Goal: Find specific page/section: Find specific page/section

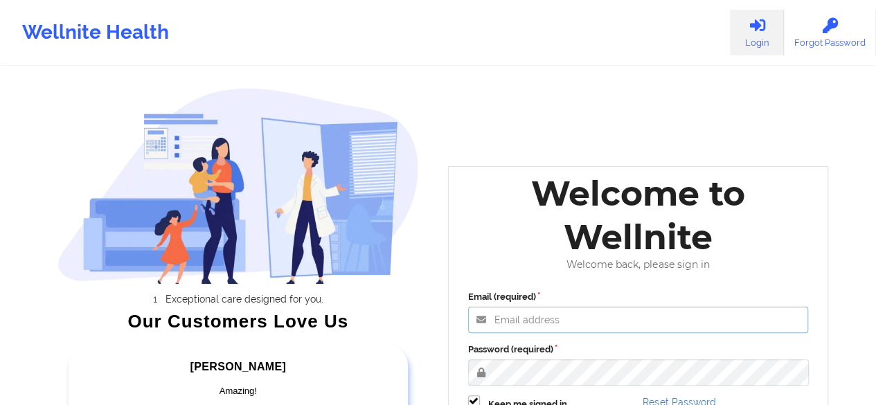
type input "[EMAIL_ADDRESS][PERSON_NAME][DOMAIN_NAME]"
click at [631, 345] on label "Password (required)" at bounding box center [638, 350] width 341 height 14
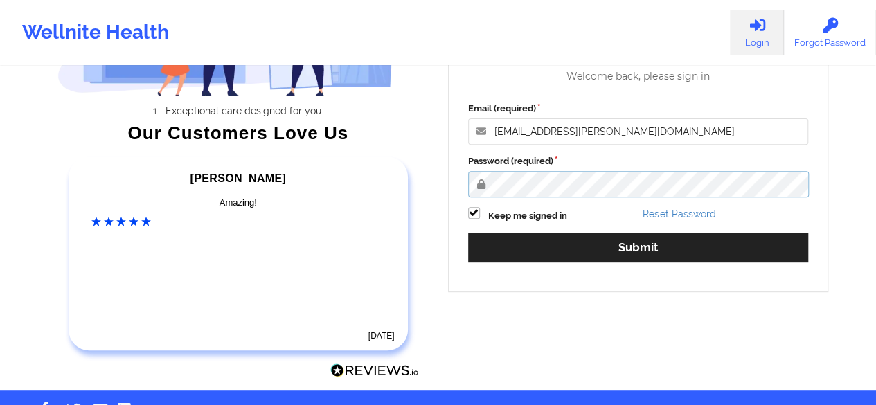
scroll to position [230, 0]
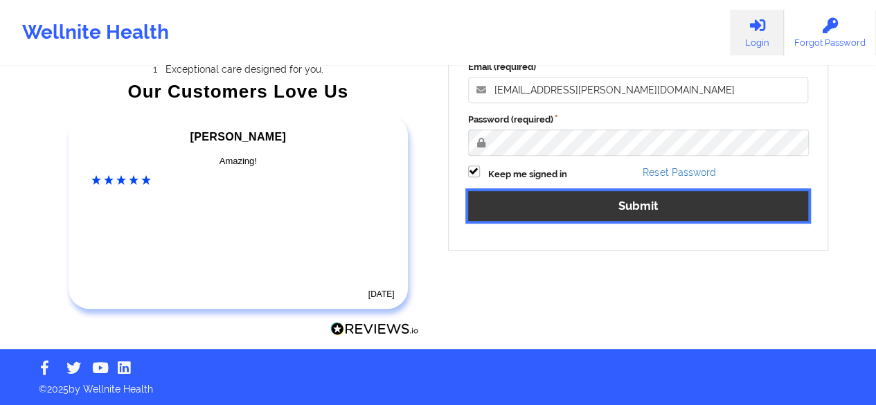
click at [655, 207] on button "Submit" at bounding box center [638, 206] width 341 height 30
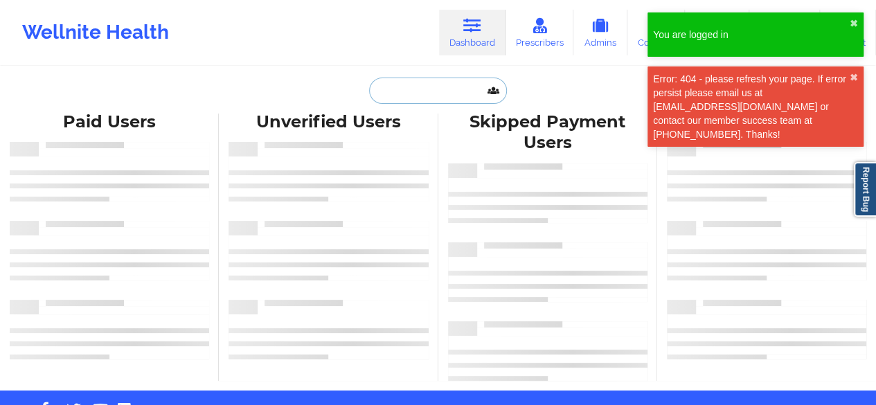
click at [429, 98] on input "text" at bounding box center [437, 91] width 137 height 26
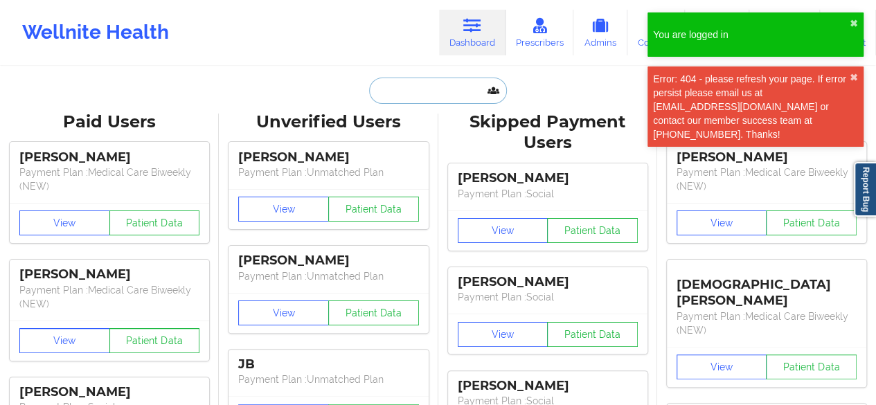
paste input "MALTOPM KING"
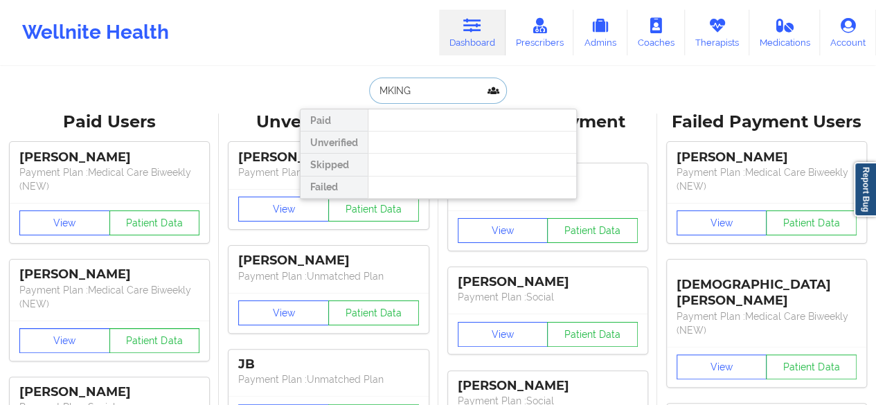
type input "KING"
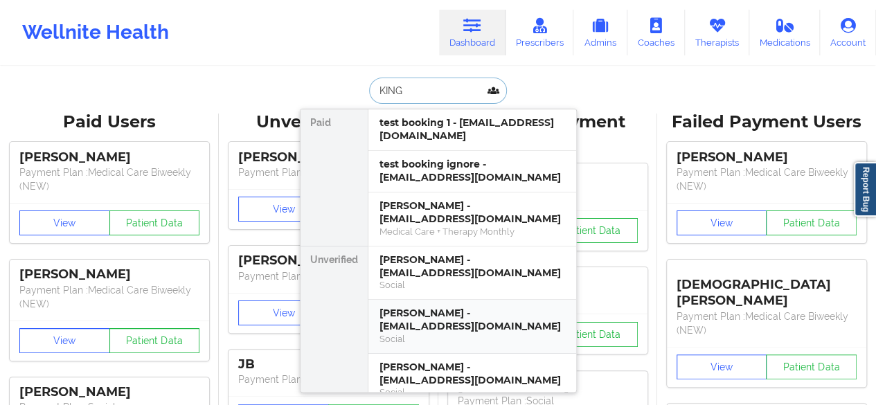
click at [483, 307] on div "[PERSON_NAME] - [EMAIL_ADDRESS][DOMAIN_NAME]" at bounding box center [472, 320] width 186 height 26
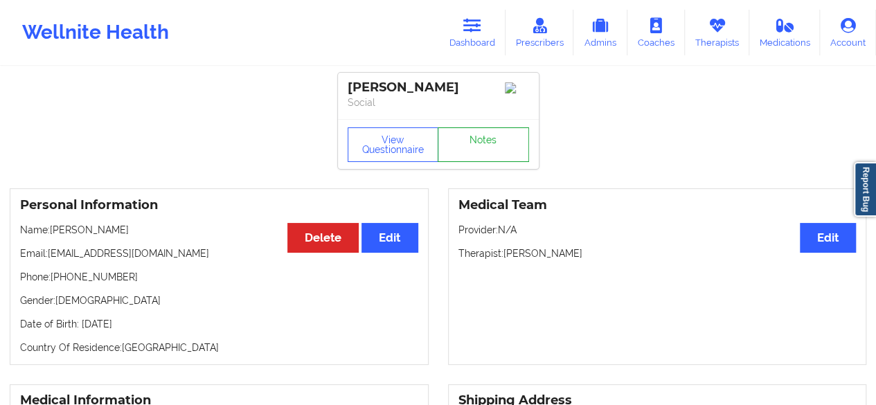
click at [510, 150] on link "Notes" at bounding box center [483, 144] width 91 height 35
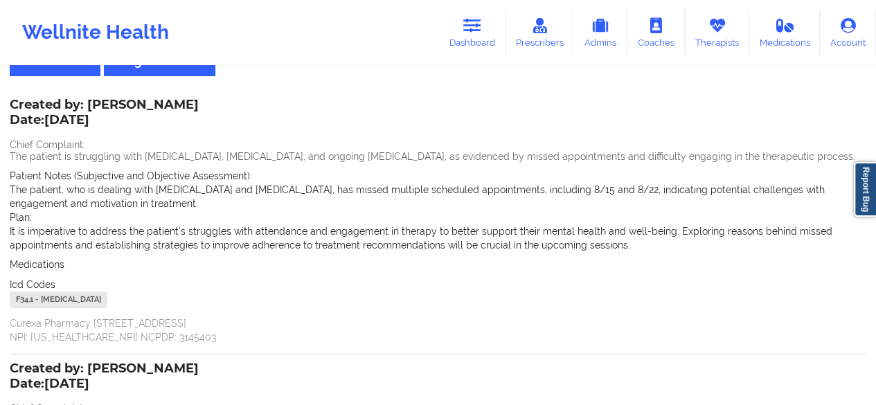
scroll to position [83, 0]
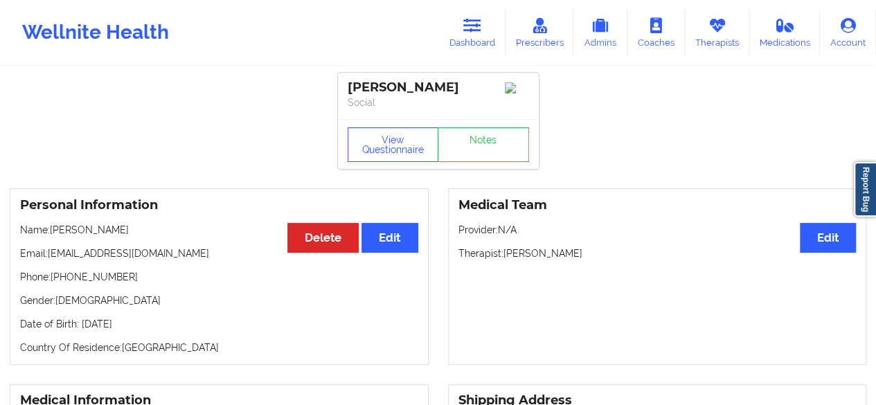
drag, startPoint x: 345, startPoint y: 87, endPoint x: 463, endPoint y: 90, distance: 117.7
click at [463, 90] on div "[PERSON_NAME] Social" at bounding box center [438, 96] width 201 height 46
copy div "[PERSON_NAME]"
click at [404, 152] on button "View Questionnaire" at bounding box center [393, 144] width 91 height 35
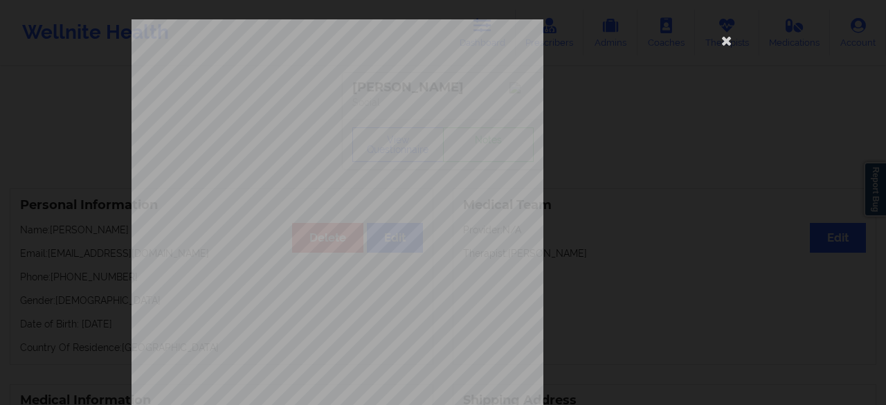
drag, startPoint x: 883, startPoint y: 109, endPoint x: 886, endPoint y: 80, distance: 29.2
click at [886, 80] on html "Wellnite Health Dashboard Prescribers Admins Coaches Therapists Medications Acc…" at bounding box center [443, 202] width 886 height 405
click at [726, 41] on icon at bounding box center [727, 40] width 22 height 22
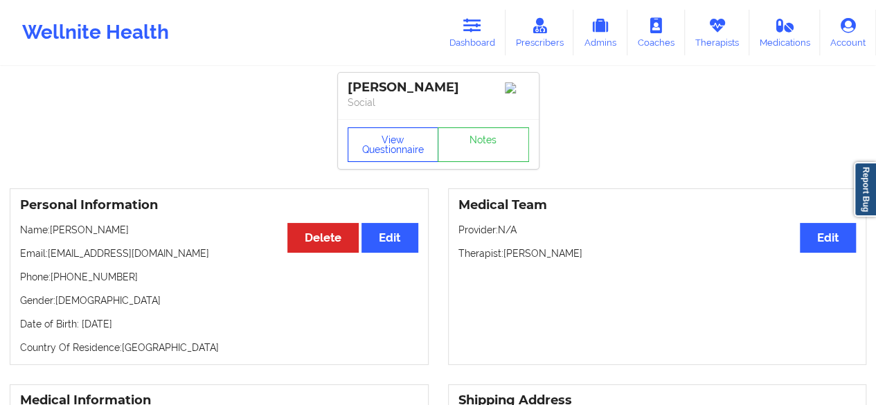
click at [410, 152] on button "View Questionnaire" at bounding box center [393, 144] width 91 height 35
click at [469, 148] on link "Notes" at bounding box center [483, 144] width 91 height 35
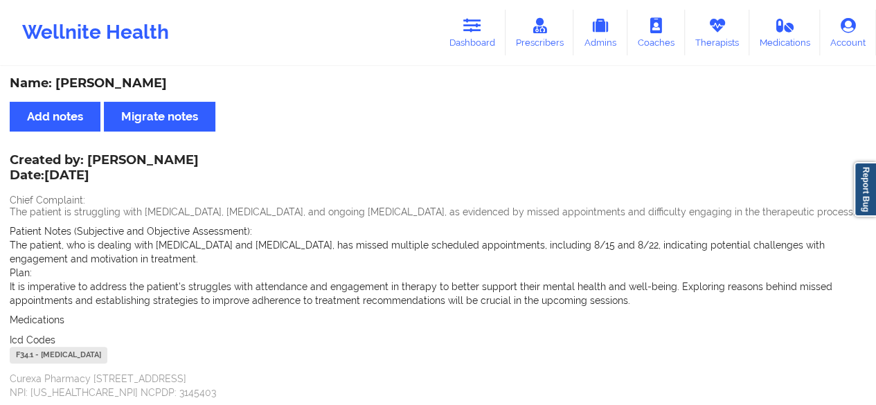
drag, startPoint x: 89, startPoint y: 161, endPoint x: 223, endPoint y: 157, distance: 134.4
click at [223, 157] on div "Created by: [PERSON_NAME] Date: [DATE] Chief Complaint: The patient is struggli…" at bounding box center [438, 278] width 856 height 244
drag, startPoint x: 208, startPoint y: 159, endPoint x: 127, endPoint y: 154, distance: 80.4
click at [127, 154] on div "Created by: [PERSON_NAME] Date: [DATE]" at bounding box center [104, 169] width 189 height 32
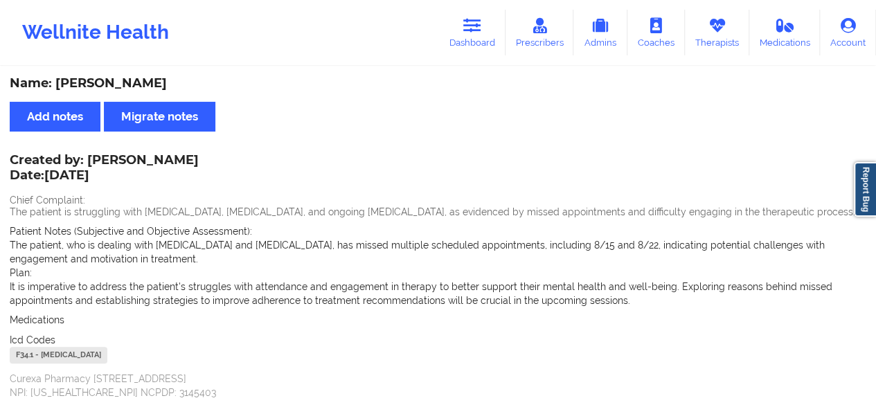
drag, startPoint x: 87, startPoint y: 157, endPoint x: 220, endPoint y: 145, distance: 133.5
click at [220, 145] on div "Name: [PERSON_NAME] Add notes Migrate notes Created by: [PERSON_NAME] Date: [DA…" at bounding box center [438, 394] width 876 height 652
click at [197, 156] on div "Created by: [PERSON_NAME] Date: [DATE]" at bounding box center [104, 169] width 189 height 32
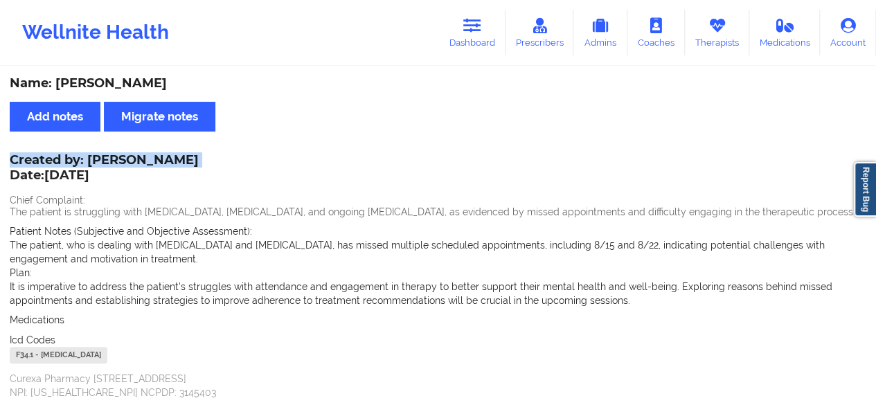
click at [197, 156] on div "Created by: [PERSON_NAME] Date: [DATE]" at bounding box center [104, 169] width 189 height 32
copy div "Created by: [PERSON_NAME]"
click at [468, 35] on link "Dashboard" at bounding box center [472, 33] width 66 height 46
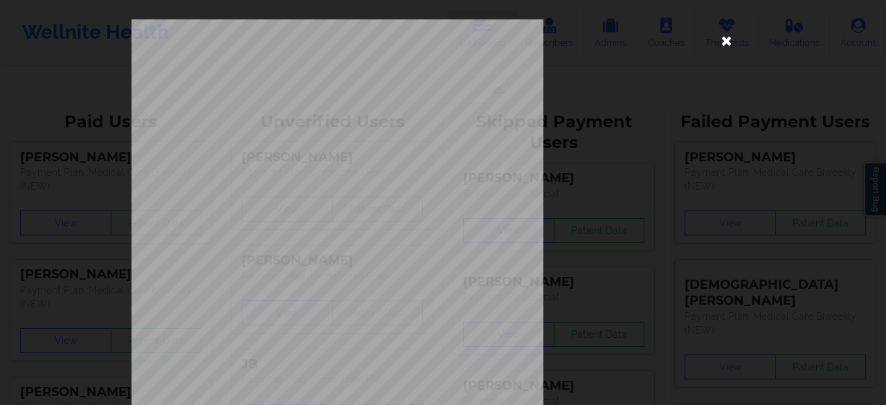
click at [720, 33] on icon at bounding box center [727, 40] width 22 height 22
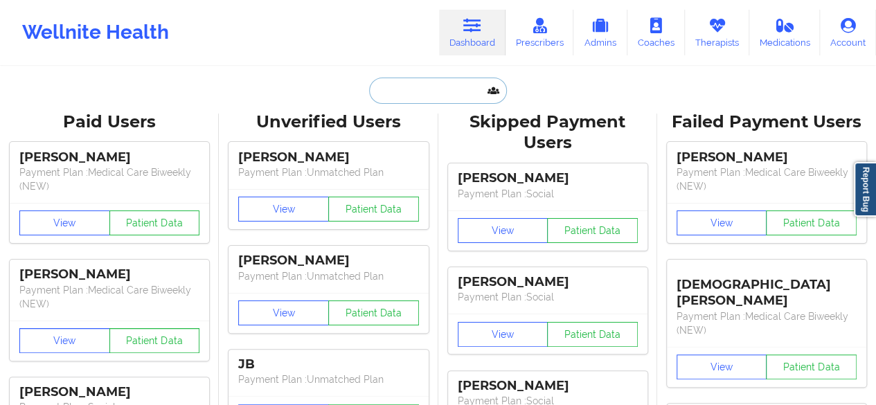
click at [467, 82] on input "text" at bounding box center [437, 91] width 137 height 26
paste input "[PERSON_NAME]"
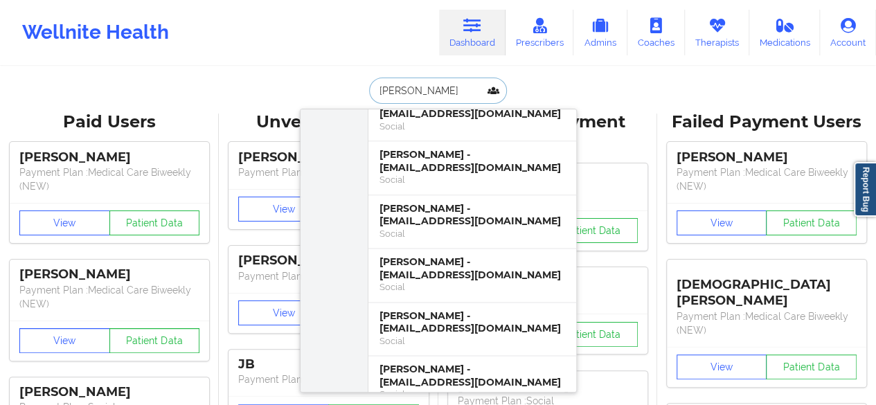
scroll to position [975, 0]
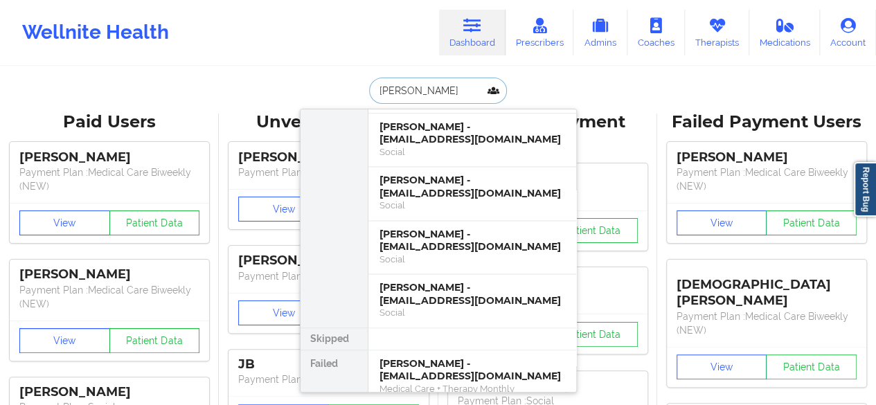
click at [446, 92] on input "[PERSON_NAME]" at bounding box center [437, 91] width 137 height 26
type input "F"
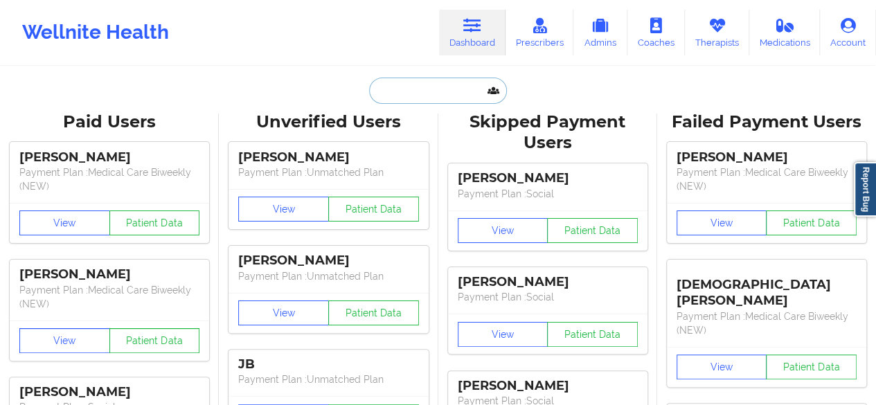
paste input "[PERSON_NAME]"
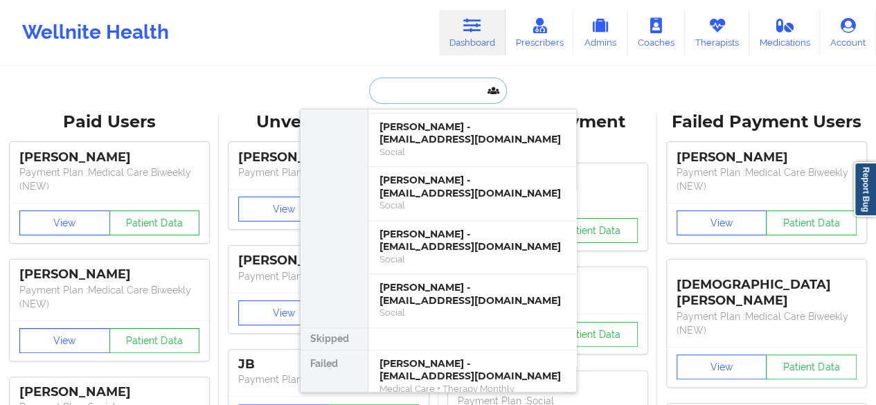
type input "[PERSON_NAME]"
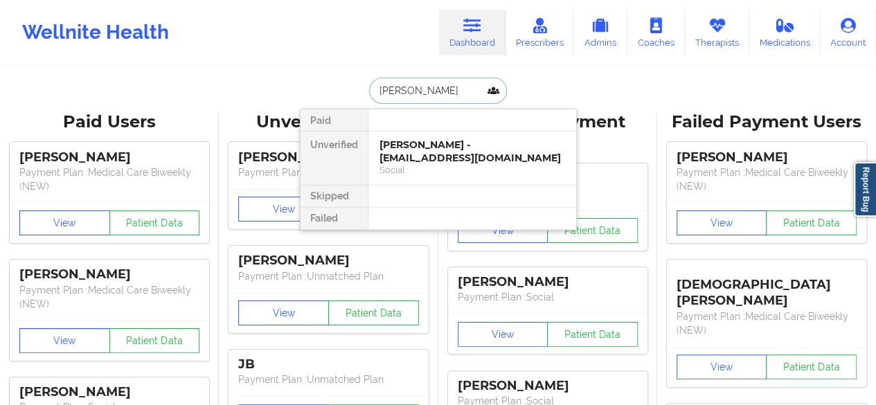
scroll to position [0, 0]
click at [439, 140] on div "[PERSON_NAME] - [EMAIL_ADDRESS][DOMAIN_NAME]" at bounding box center [472, 151] width 186 height 26
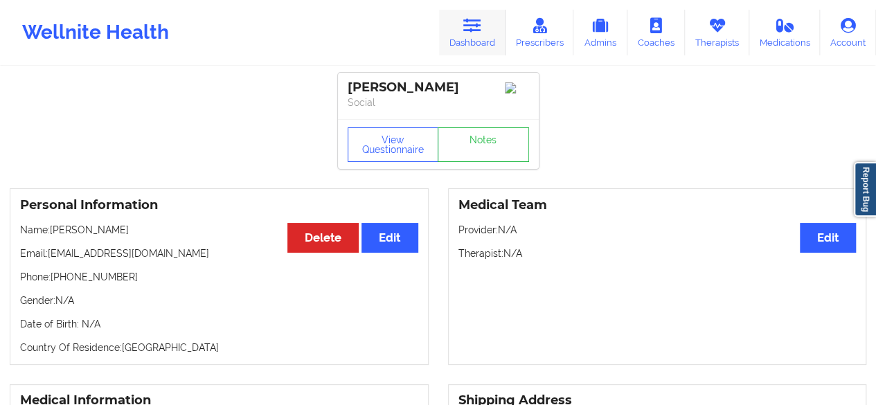
click at [478, 40] on link "Dashboard" at bounding box center [472, 33] width 66 height 46
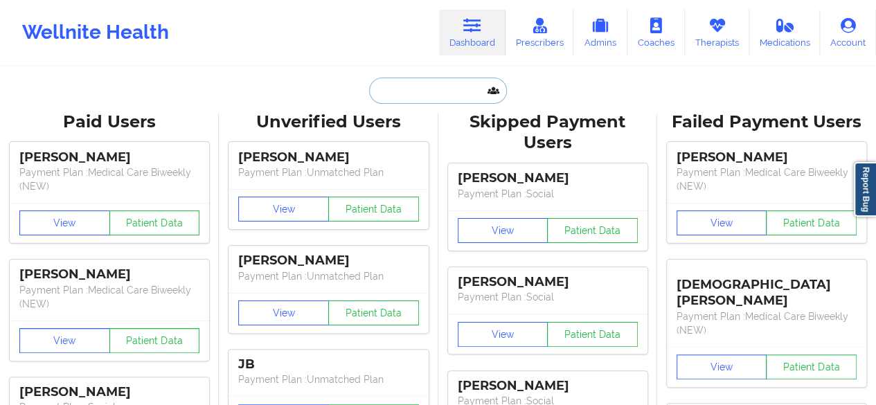
click at [444, 78] on input "text" at bounding box center [437, 91] width 137 height 26
paste input "[PERSON_NAME]"
type input "[PERSON_NAME]"
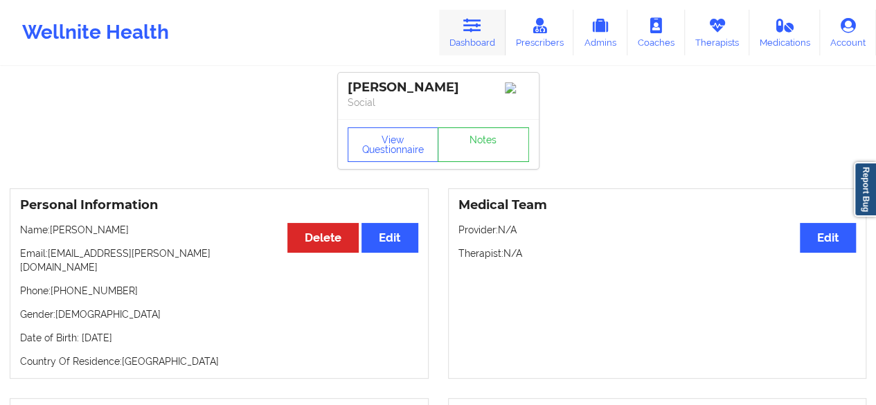
click at [474, 33] on icon at bounding box center [472, 25] width 18 height 15
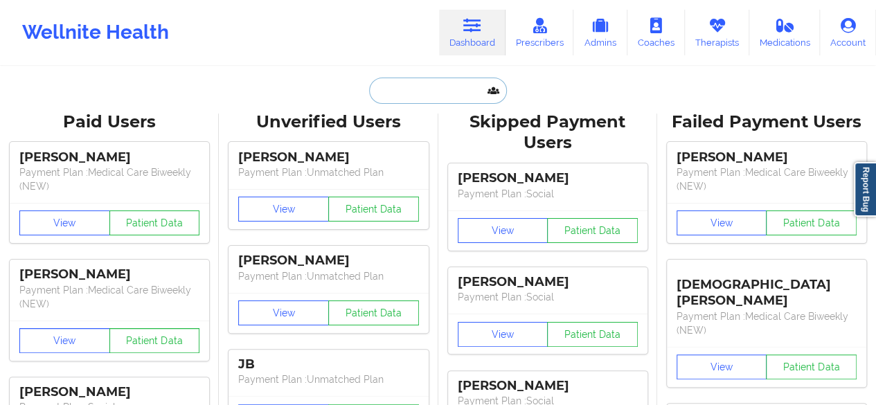
click at [450, 90] on input "text" at bounding box center [437, 91] width 137 height 26
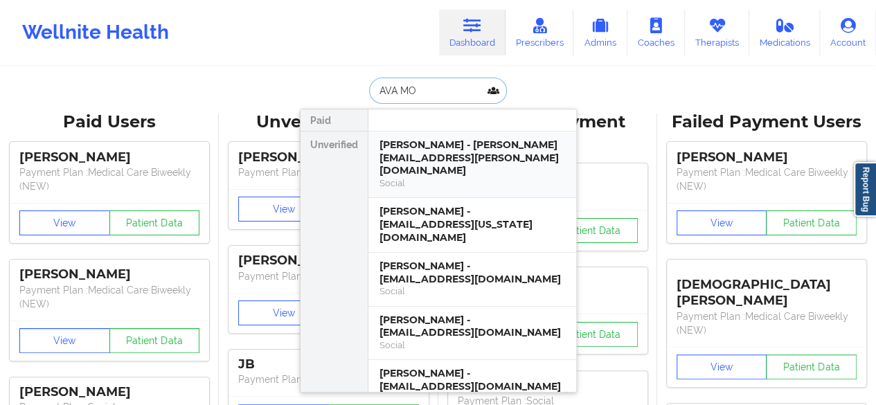
type input "AVA MON"
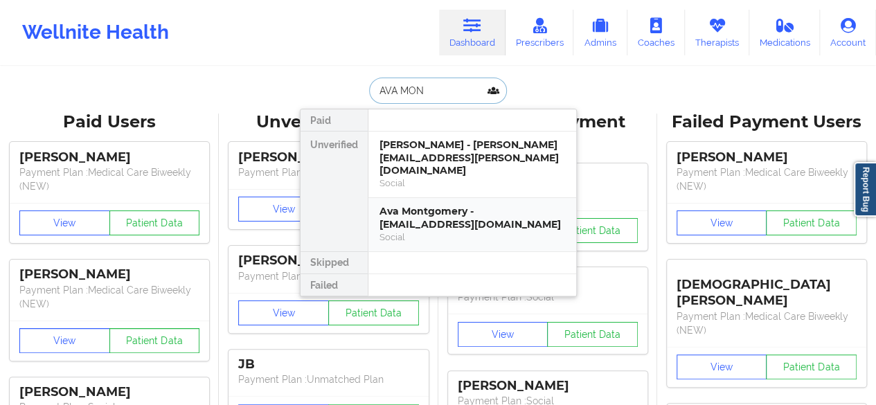
click at [458, 205] on div "Ava Montgomery - [EMAIL_ADDRESS][DOMAIN_NAME]" at bounding box center [472, 218] width 186 height 26
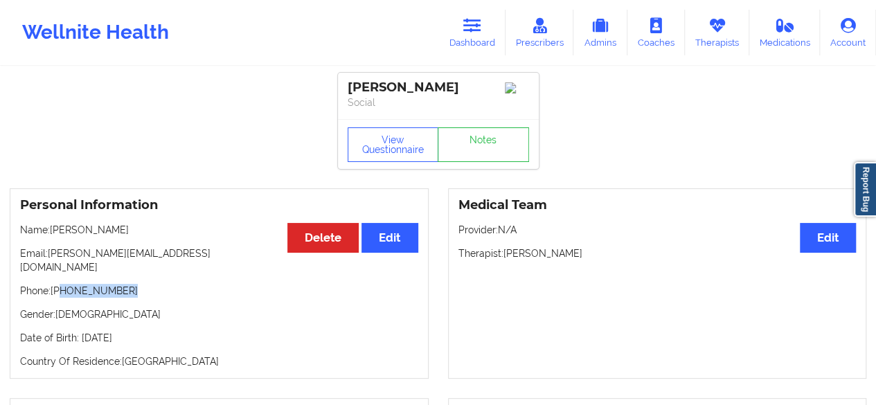
drag, startPoint x: 60, startPoint y: 282, endPoint x: 138, endPoint y: 285, distance: 78.3
click at [138, 285] on p "Phone: [PHONE_NUMBER]" at bounding box center [219, 291] width 398 height 14
copy p "[PHONE_NUMBER]"
click at [469, 136] on link "Notes" at bounding box center [483, 144] width 91 height 35
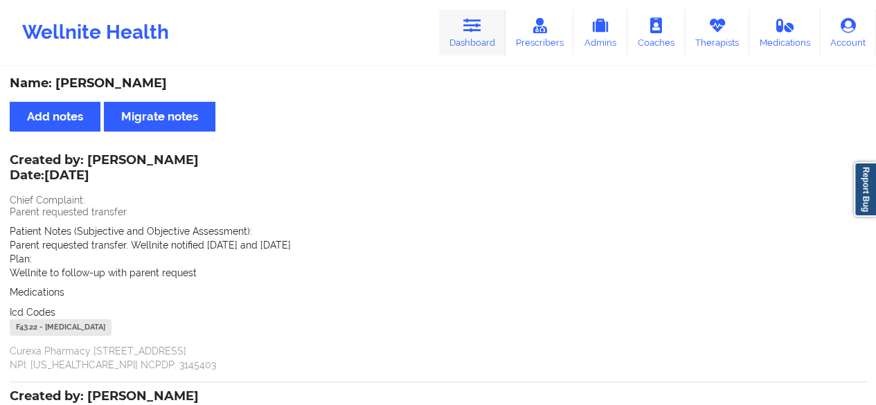
click at [481, 21] on icon at bounding box center [472, 25] width 18 height 15
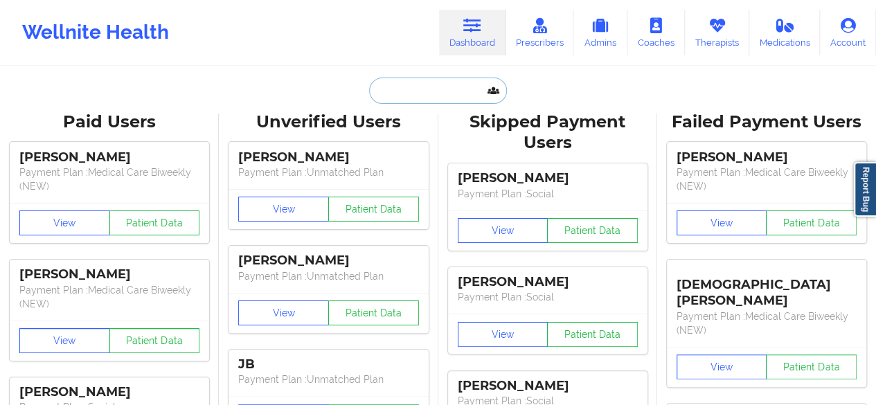
click at [413, 100] on input "text" at bounding box center [437, 91] width 137 height 26
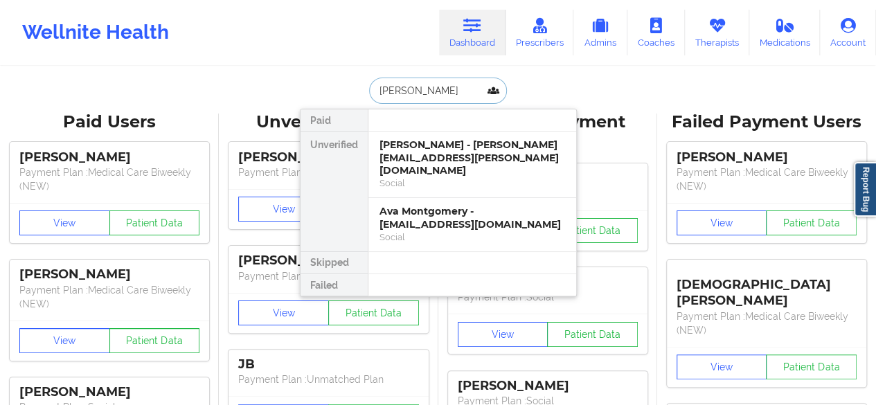
type input "AN"
click at [444, 160] on div "[PERSON_NAME] - [PERSON_NAME][EMAIL_ADDRESS][PERSON_NAME][DOMAIN_NAME]" at bounding box center [472, 157] width 186 height 39
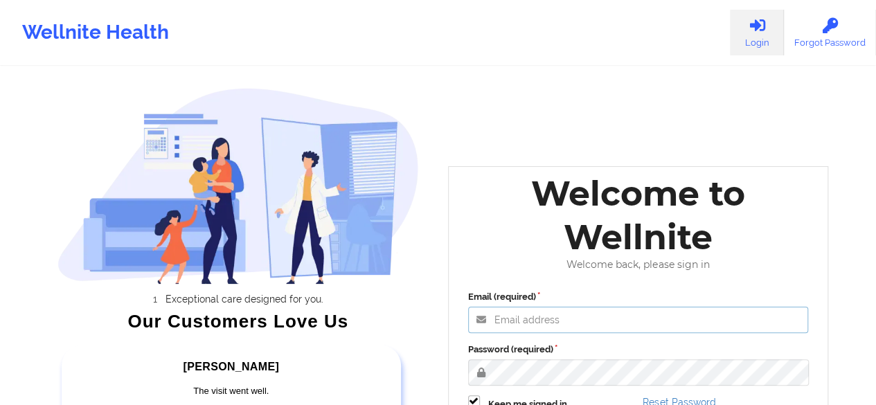
type input "[EMAIL_ADDRESS][PERSON_NAME][DOMAIN_NAME]"
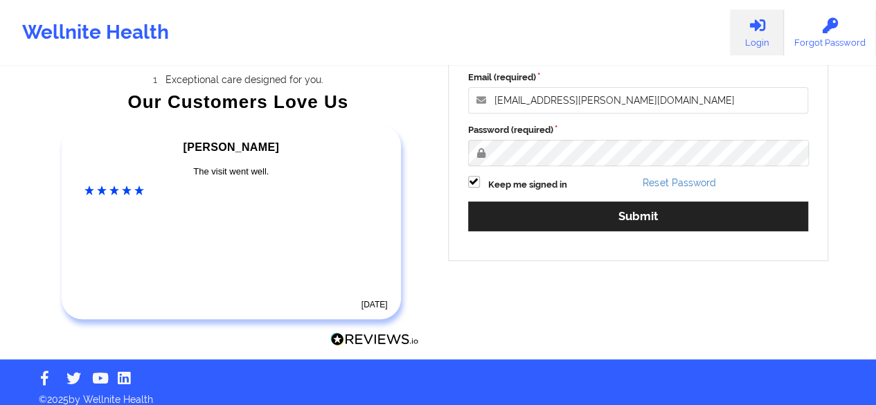
scroll to position [230, 0]
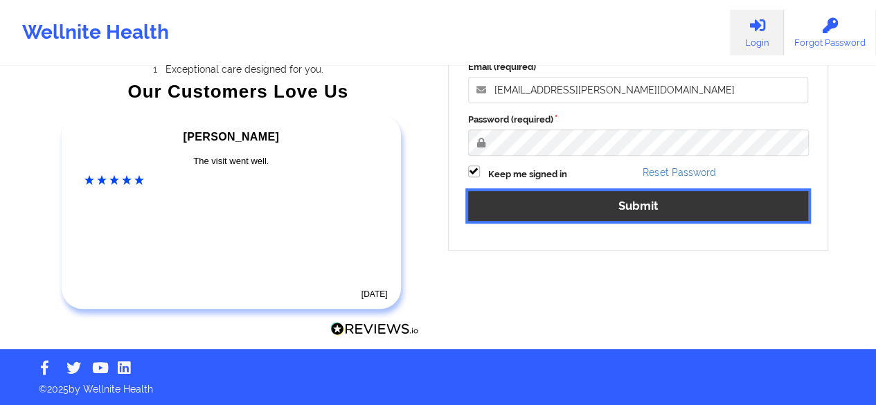
click at [627, 203] on button "Submit" at bounding box center [638, 206] width 341 height 30
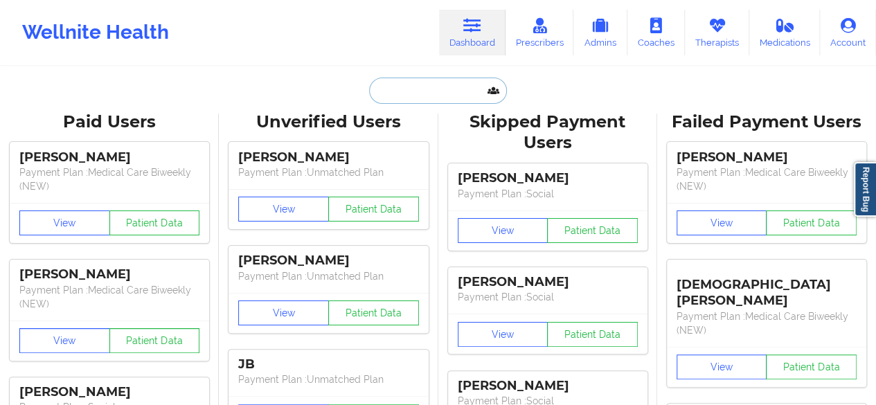
click at [435, 82] on input "text" at bounding box center [437, 91] width 137 height 26
paste input "MAGDARLENE LORTHE"
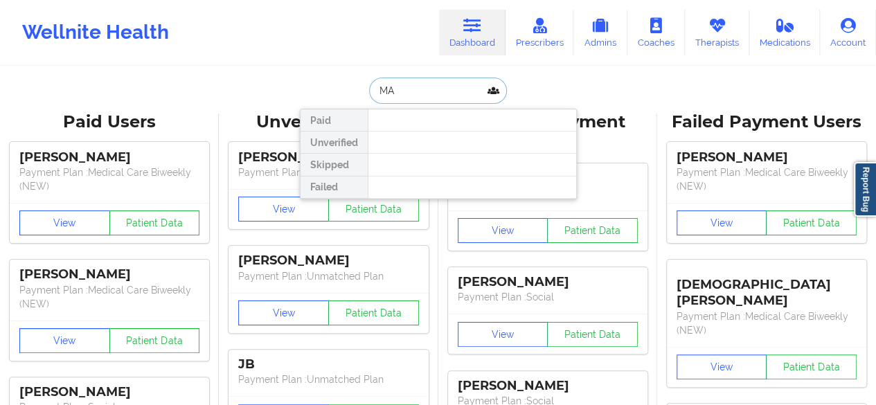
type input "M"
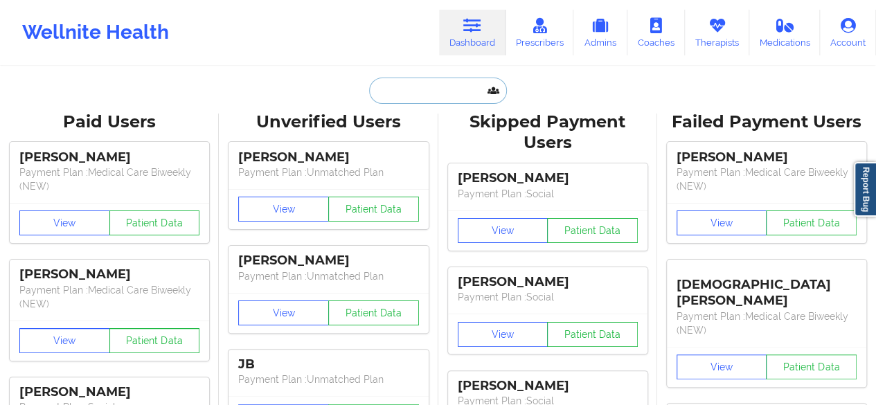
paste input "DARLINELORTHE17@GMAIL.COM"
type input "DARLINELORTHE17@GMAIL.COM"
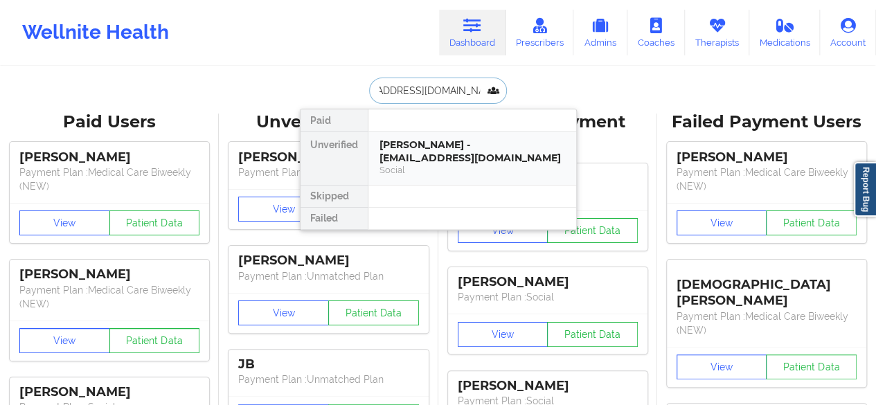
click at [426, 154] on div "Magdarline Lorthe - darlinelorthe17@gmail.com" at bounding box center [472, 151] width 186 height 26
